Goal: Transaction & Acquisition: Purchase product/service

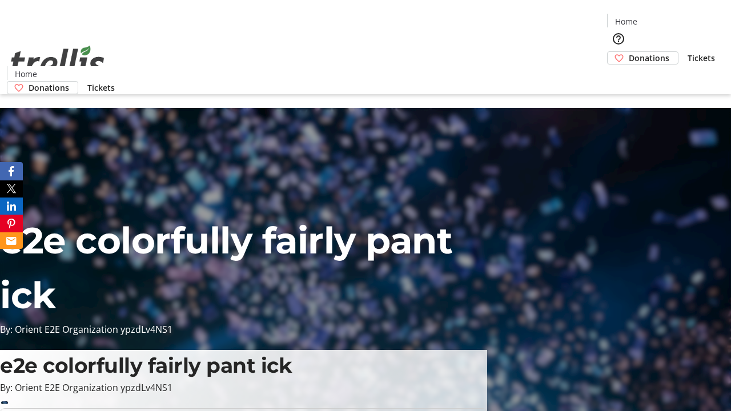
click at [629, 52] on span "Donations" at bounding box center [649, 58] width 41 height 12
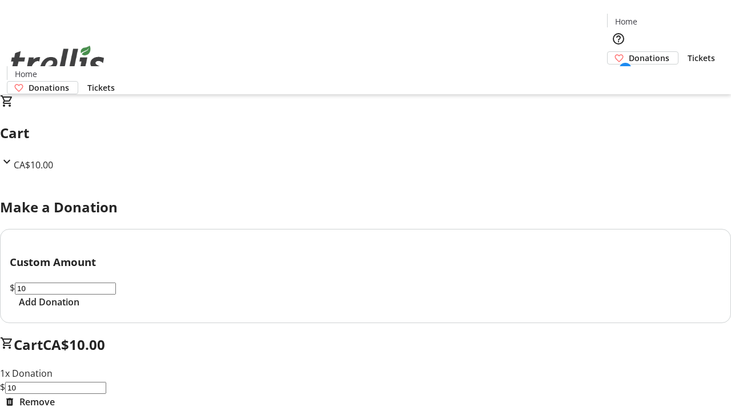
select select "CA"
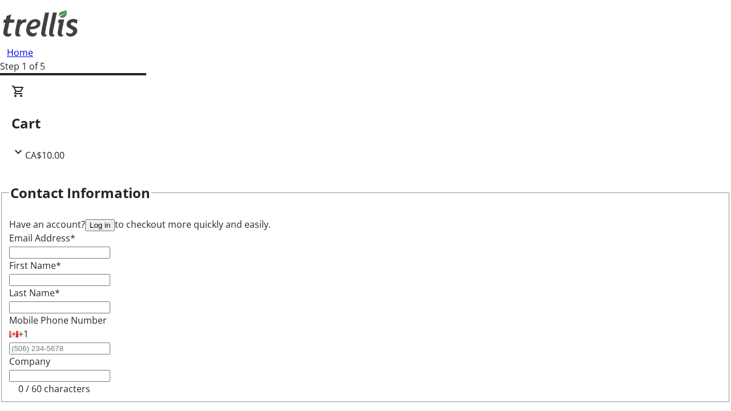
click at [115, 219] on button "Log in" at bounding box center [100, 225] width 30 height 12
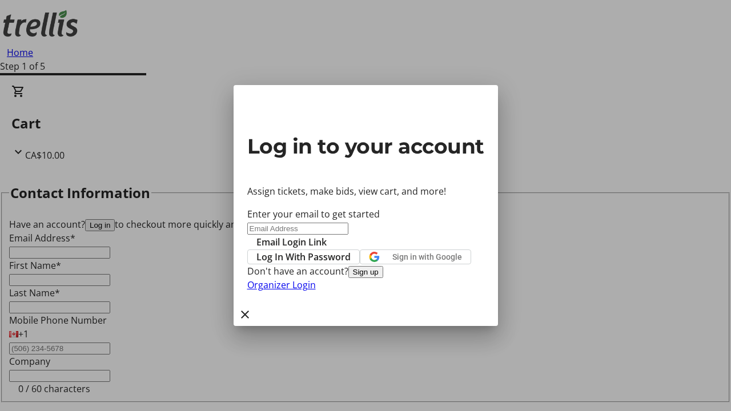
click at [383, 278] on button "Sign up" at bounding box center [365, 272] width 35 height 12
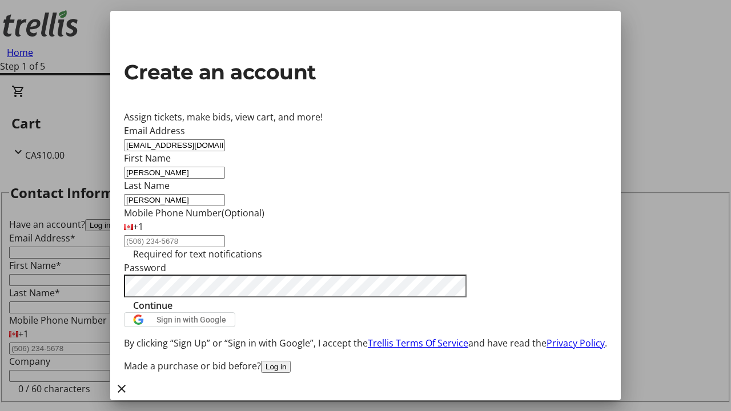
click at [172, 312] on span "Continue" at bounding box center [152, 306] width 39 height 14
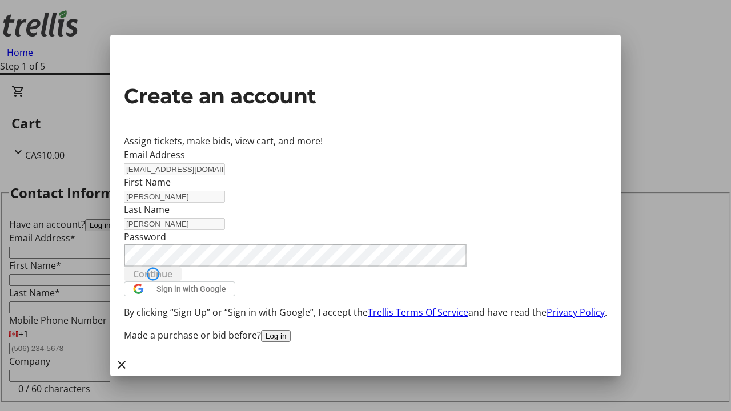
type input "[EMAIL_ADDRESS][DOMAIN_NAME]"
type input "[PERSON_NAME]"
select select "CA"
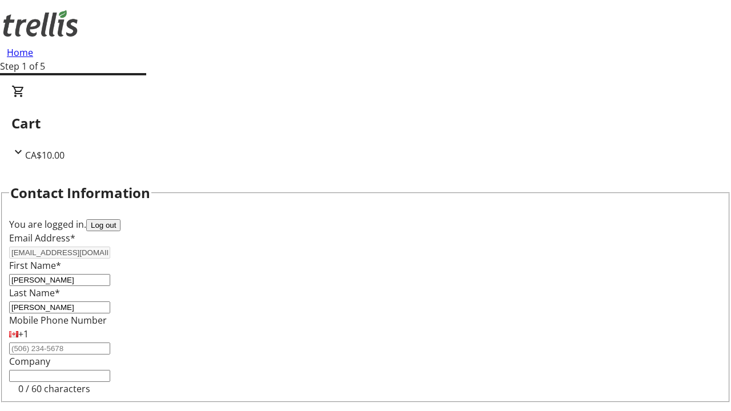
type input "[STREET_ADDRESS][PERSON_NAME]"
type input "Kelowna"
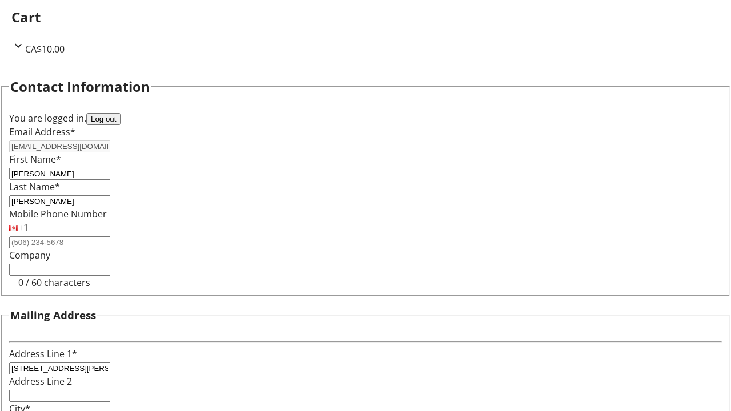
select select "BC"
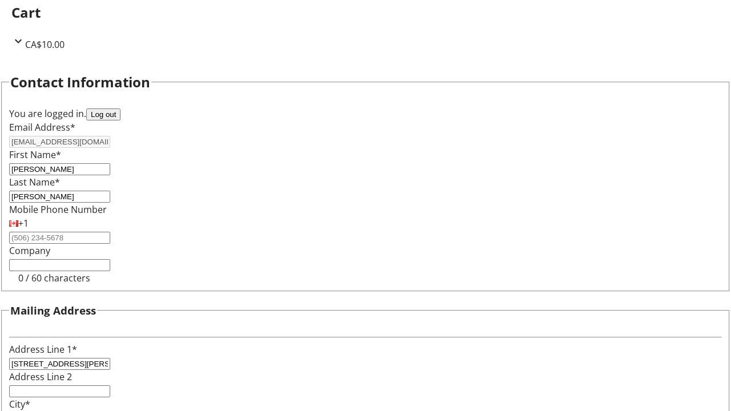
type input "Kelowna"
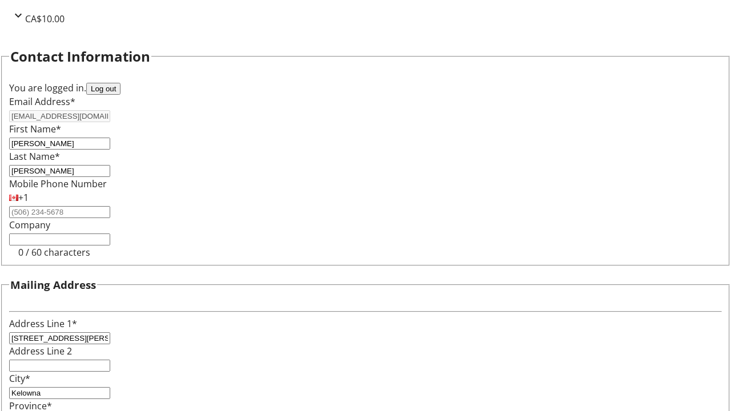
type input "V1Y 0C2"
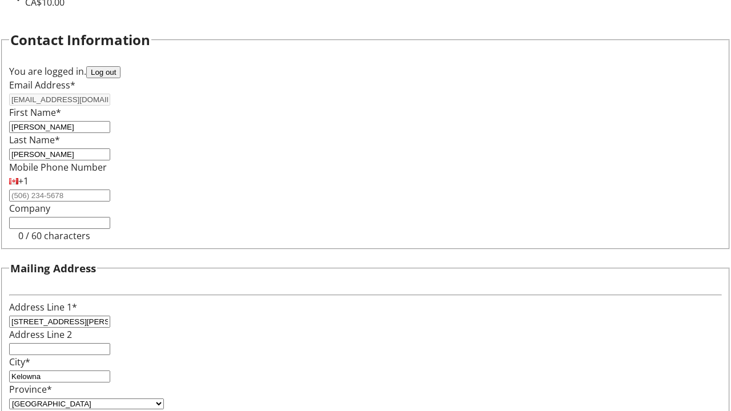
select select "BC"
select select "CA"
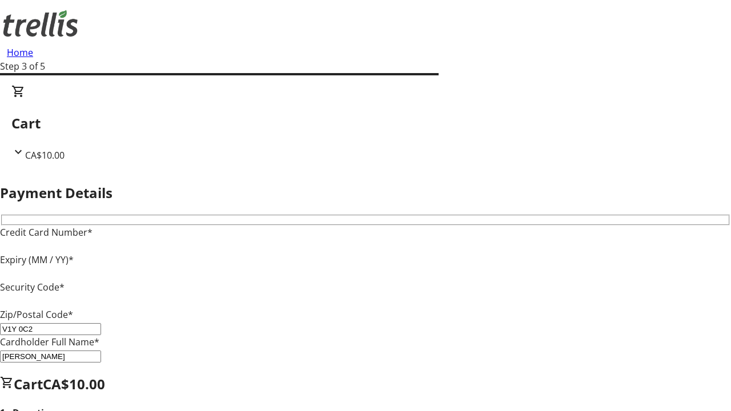
type input "V1Y 0C2"
